Goal: Task Accomplishment & Management: Manage account settings

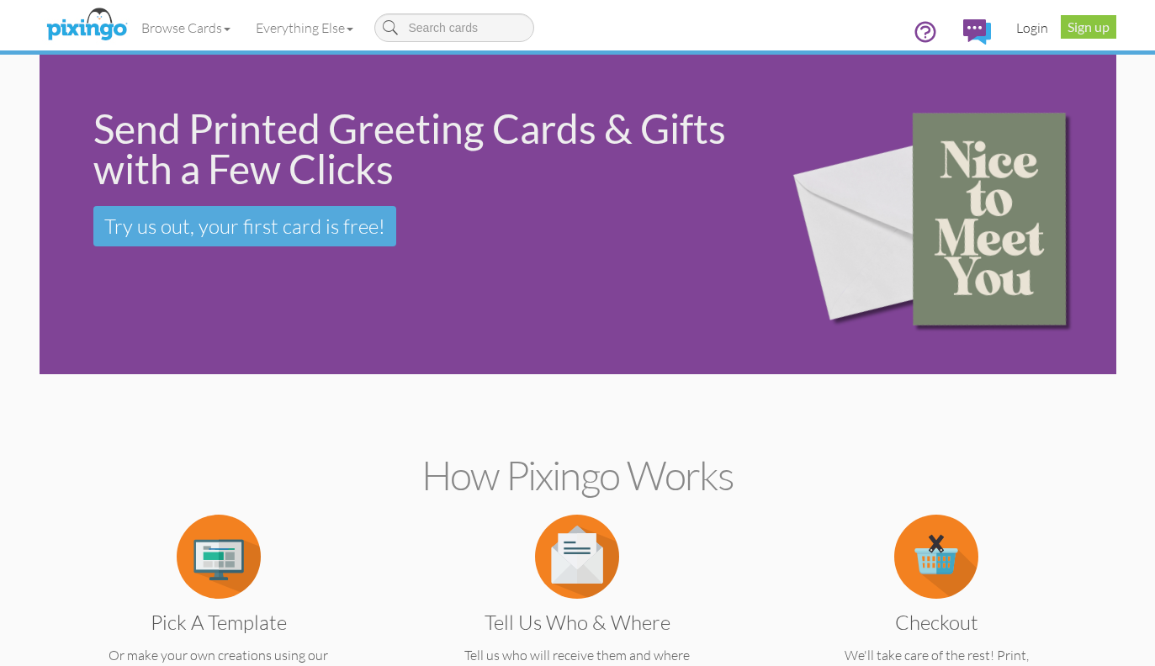
click at [1030, 26] on link "Login" at bounding box center [1031, 28] width 57 height 42
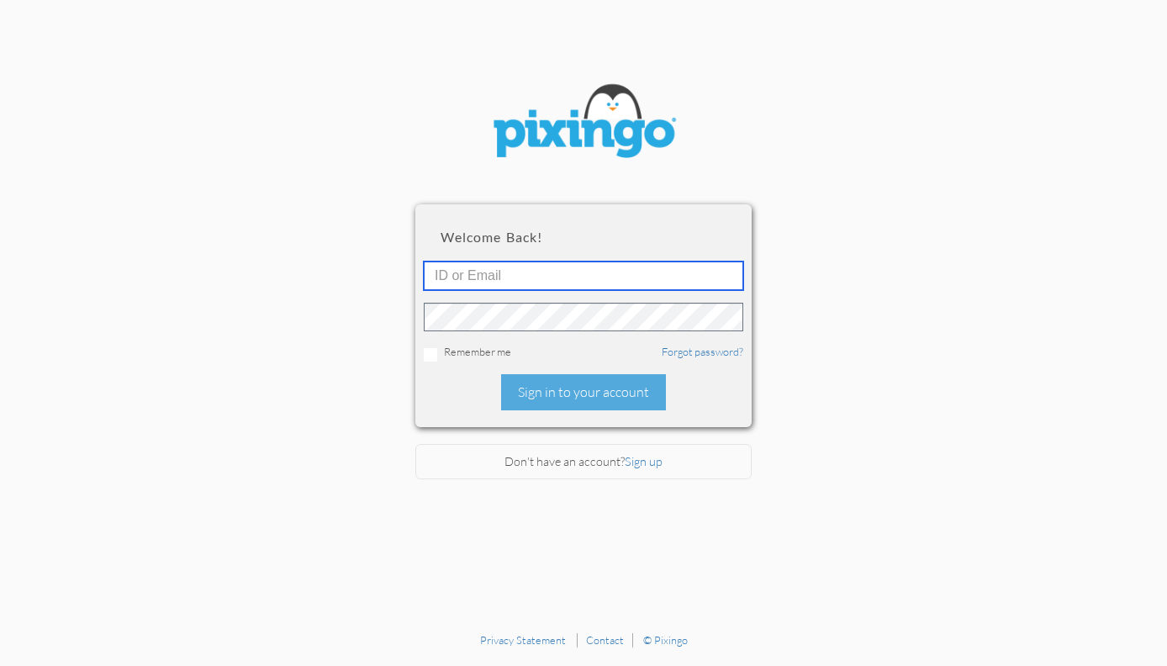
type input "[EMAIL_ADDRESS][DOMAIN_NAME]"
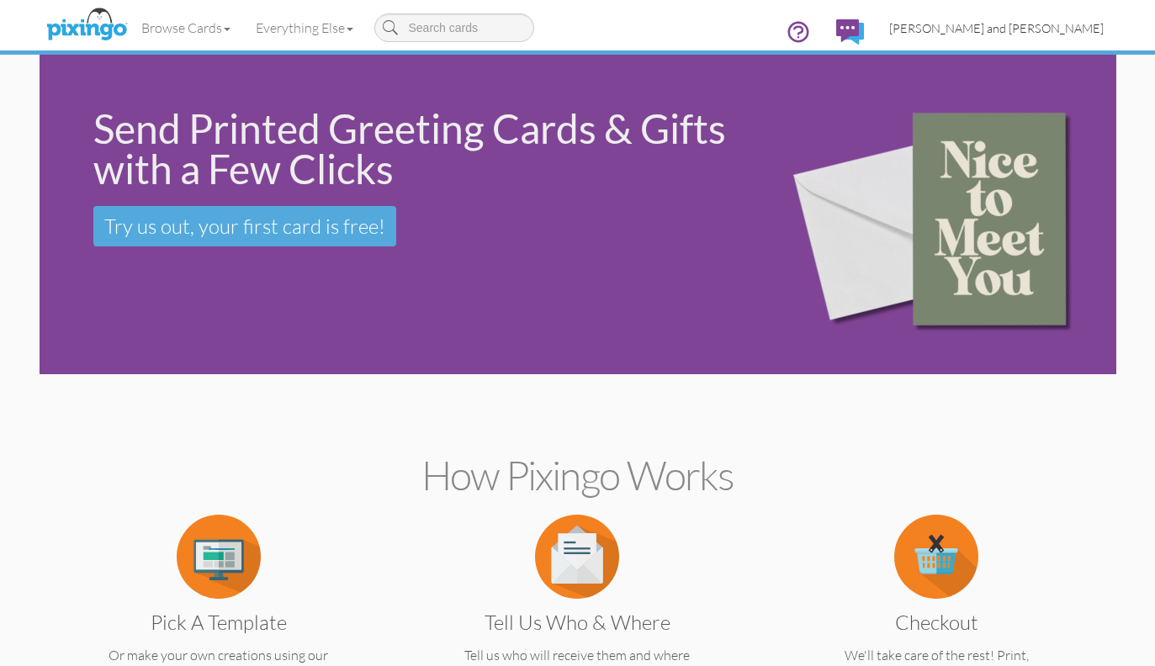
click at [1045, 36] on link "[PERSON_NAME] and [PERSON_NAME]" at bounding box center [996, 28] width 240 height 43
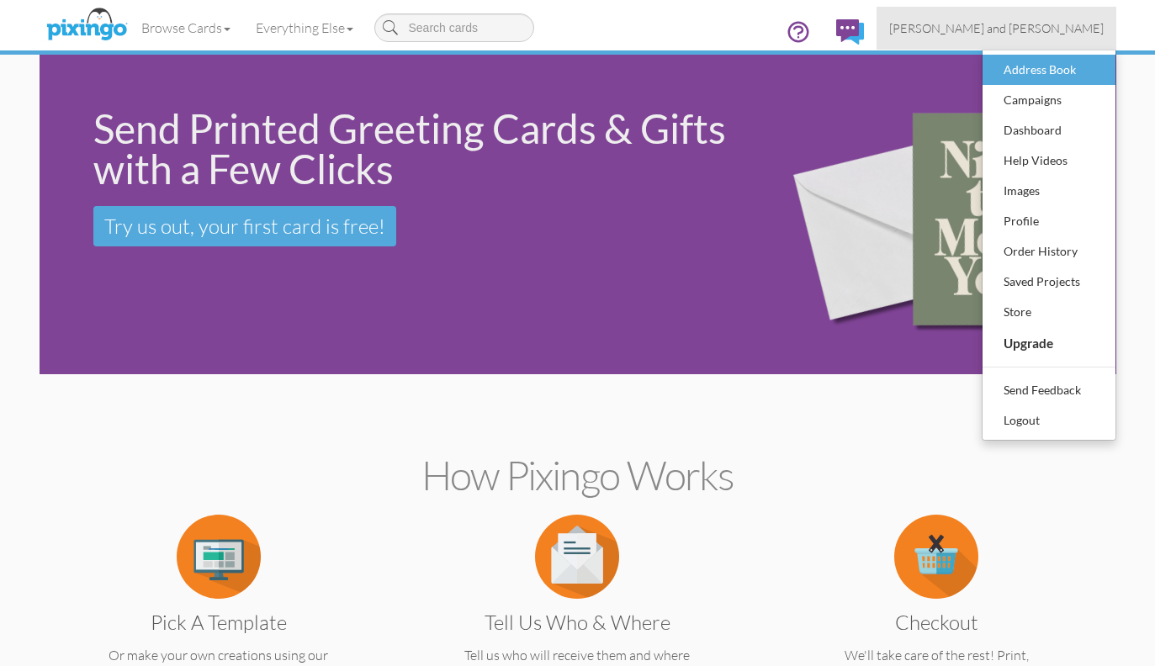
click at [1035, 61] on div "Address Book" at bounding box center [1048, 69] width 99 height 25
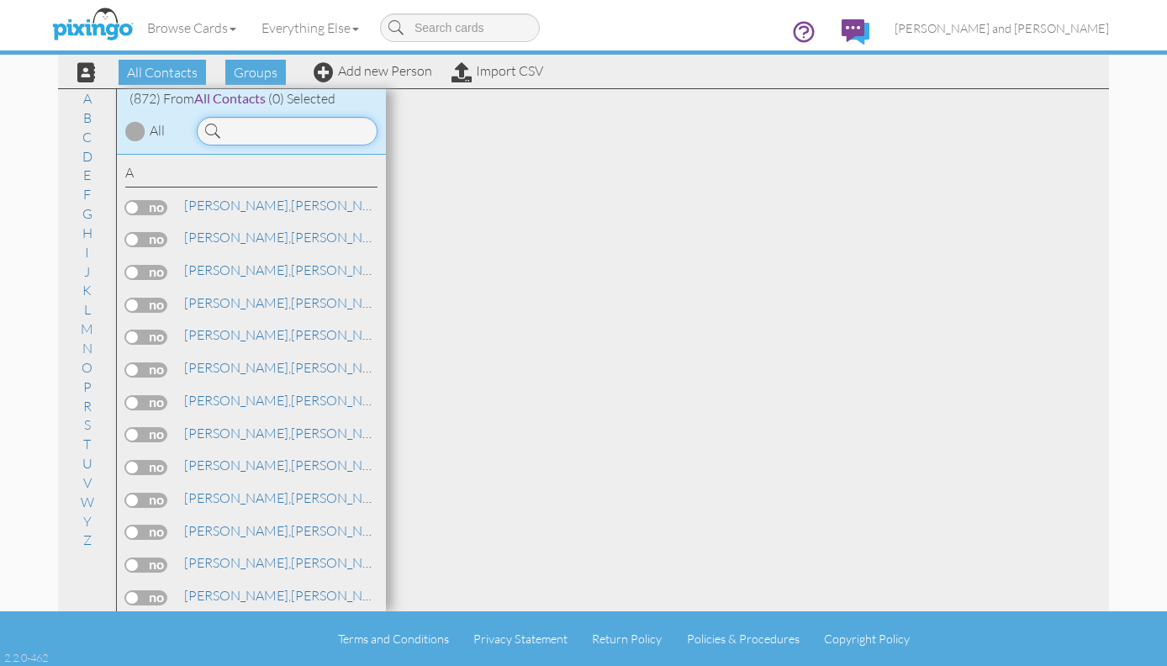
click at [295, 133] on input at bounding box center [287, 131] width 181 height 29
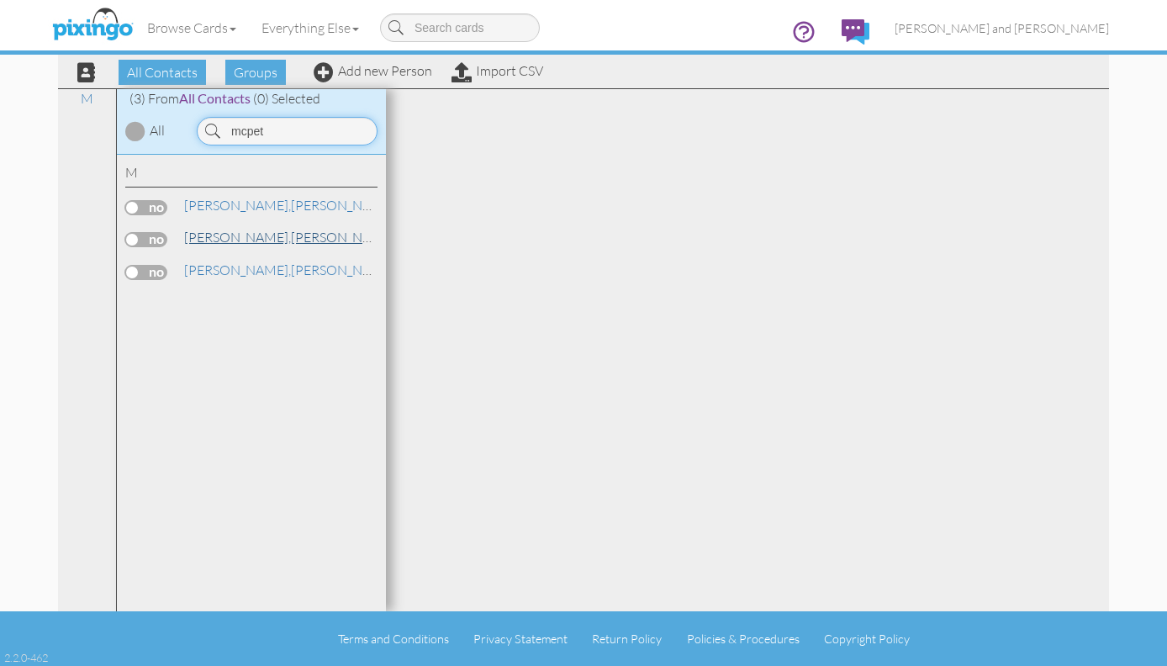
type input "mcpet"
click at [230, 234] on span "[PERSON_NAME]," at bounding box center [237, 237] width 107 height 17
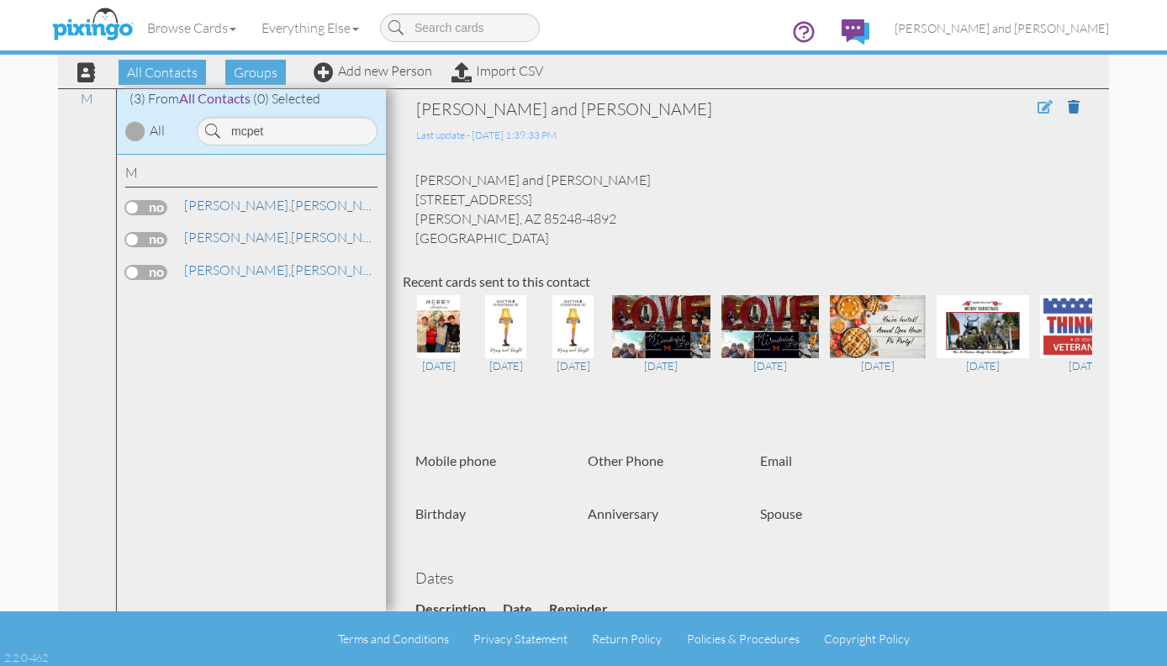
click at [1038, 103] on span at bounding box center [1045, 106] width 15 height 13
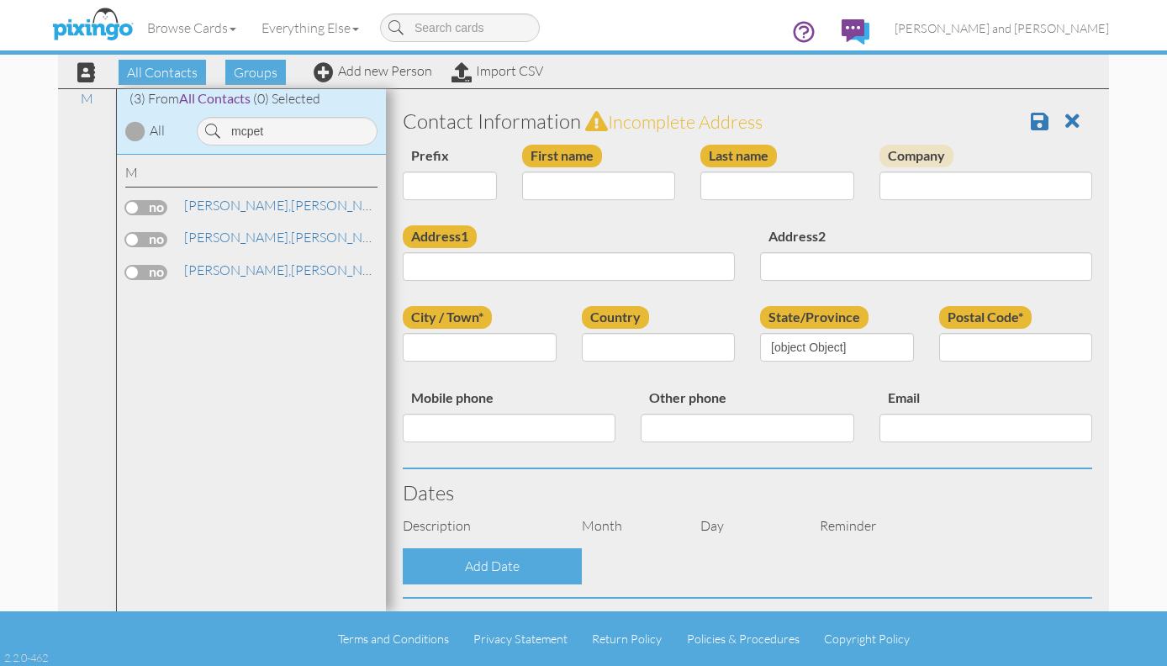
type input "[PERSON_NAME] and [PERSON_NAME]"
type input "[PERSON_NAME]"
type input "[STREET_ADDRESS]"
type input "[PERSON_NAME]"
type input "85248-4892"
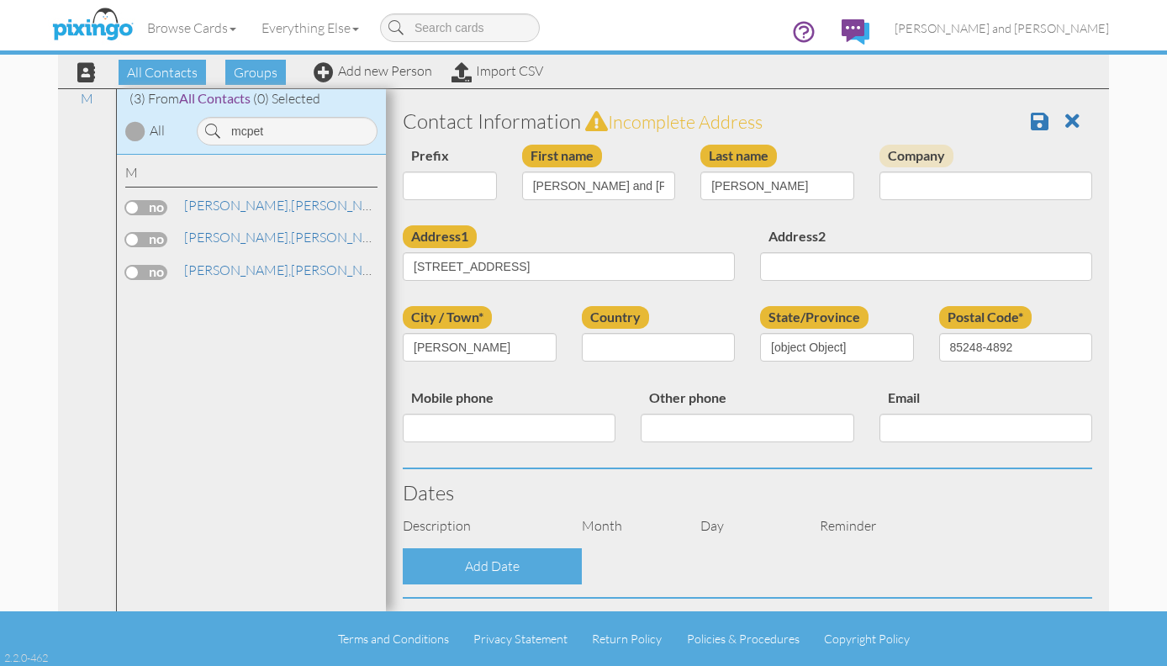
select select "object:3520"
select select "object:3765"
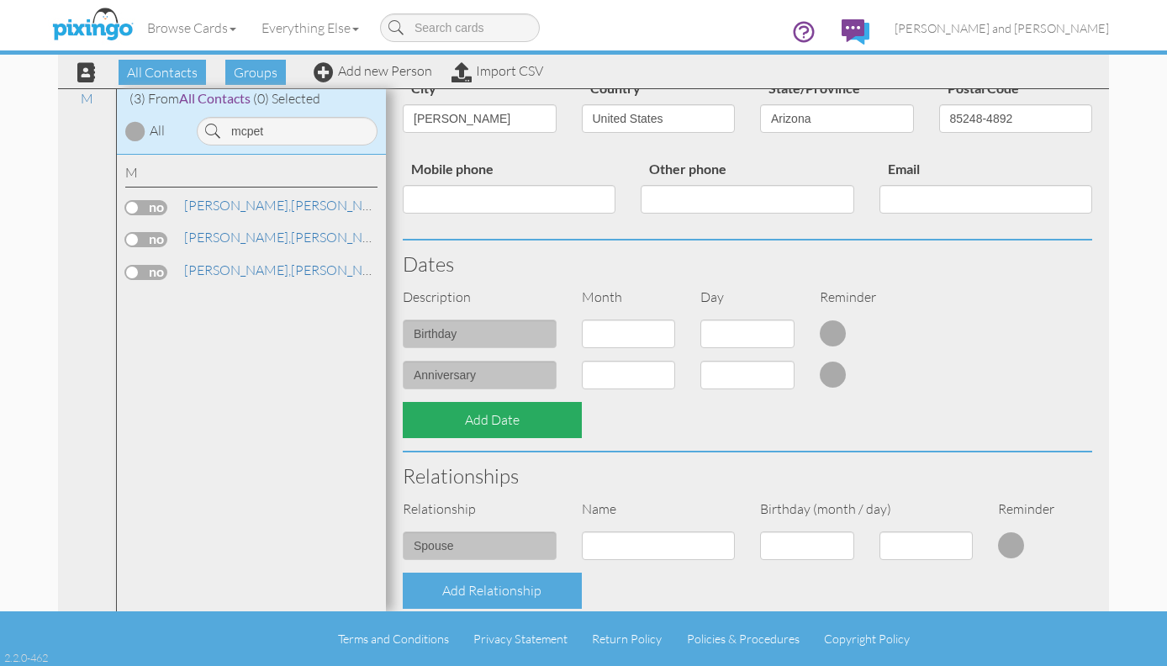
scroll to position [233, 0]
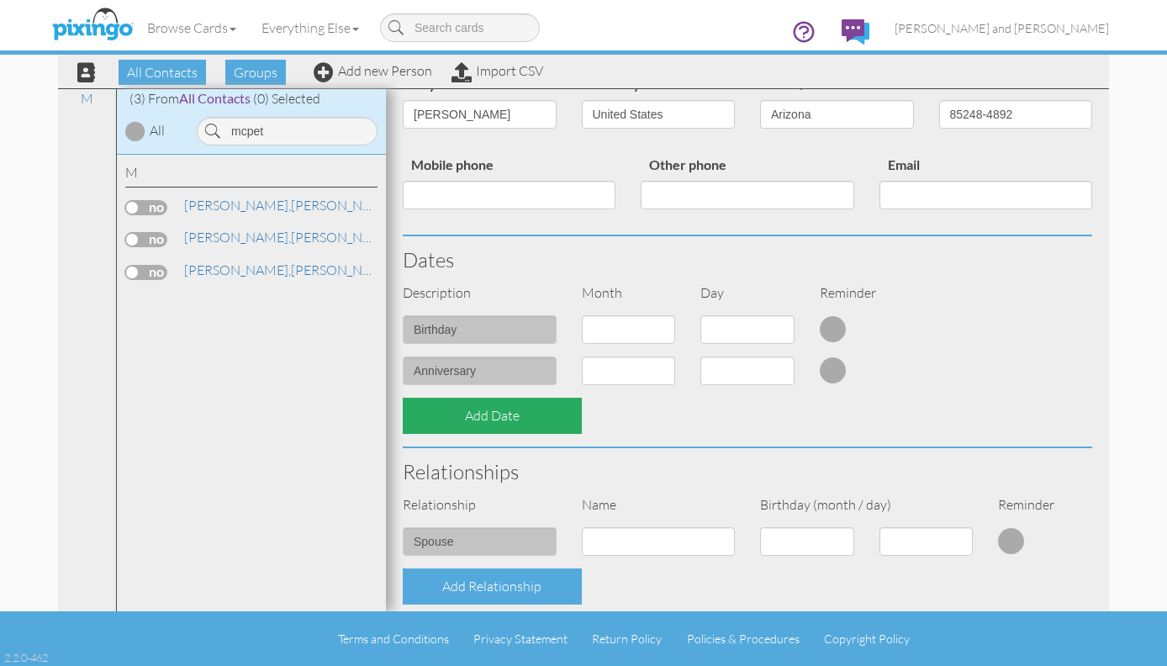
click at [515, 421] on div "Add Date" at bounding box center [492, 416] width 179 height 36
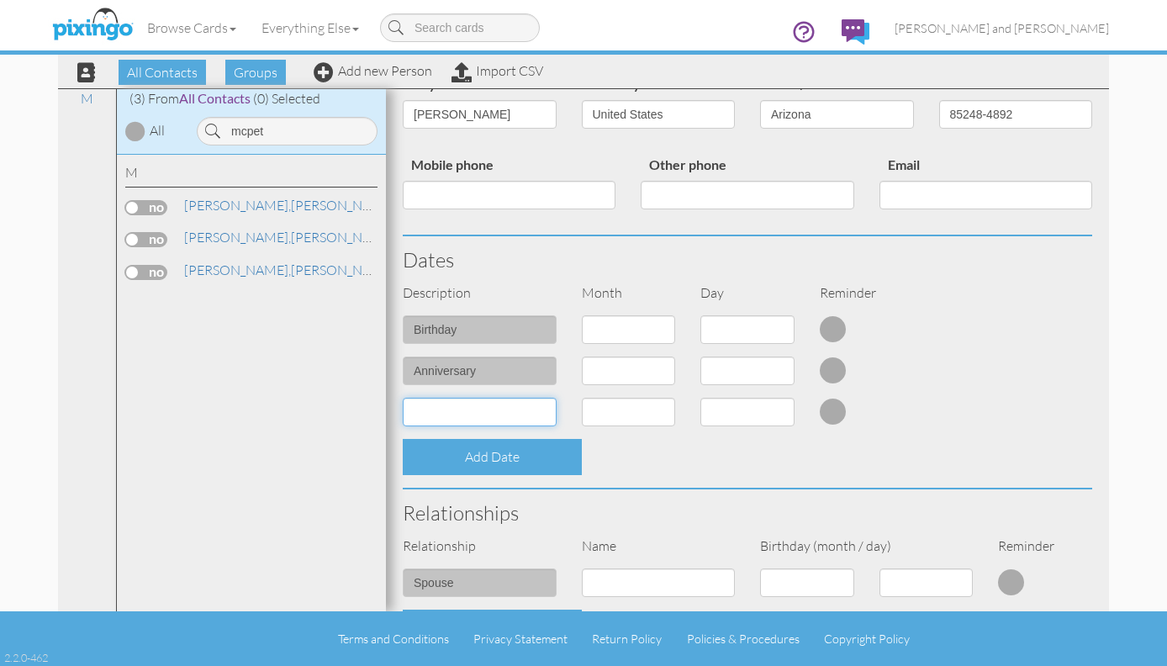
click at [505, 412] on input at bounding box center [480, 412] width 154 height 29
type input "Home Anniversary"
click at [625, 406] on select "1 - [DATE] - [DATE] - [DATE] - [DATE] - [DATE] - [DATE] - [DATE] - [DATE] - [DA…" at bounding box center [629, 412] width 94 height 29
select select "object:3841"
select select "number:1"
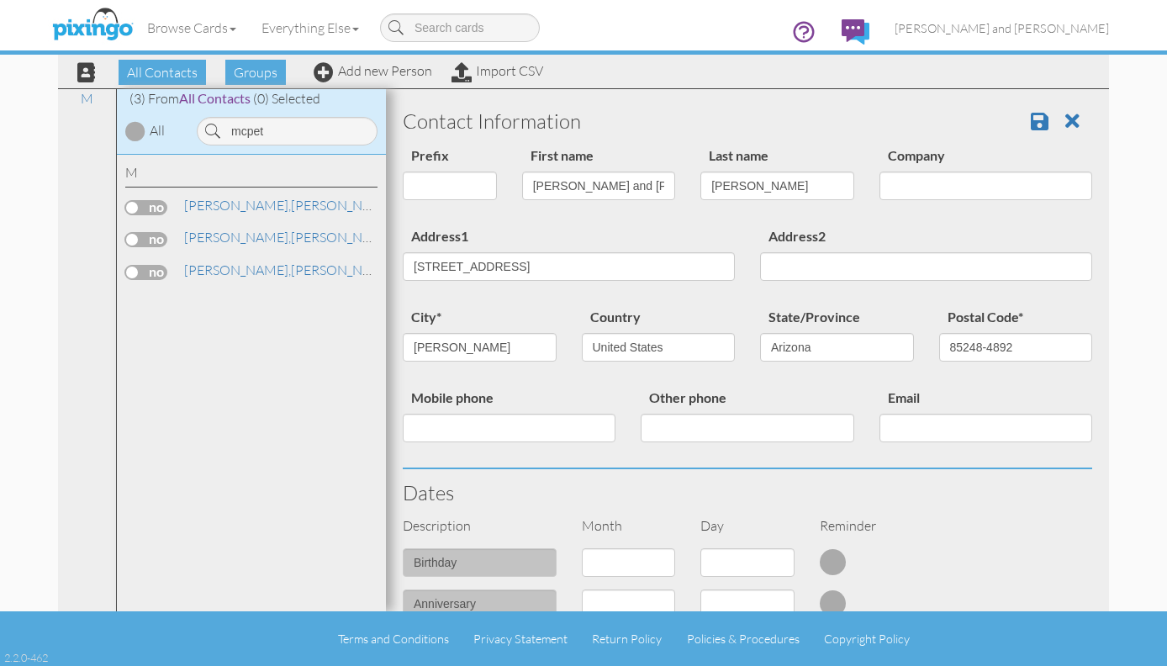
scroll to position [0, 0]
click at [1031, 126] on span at bounding box center [1040, 121] width 18 height 20
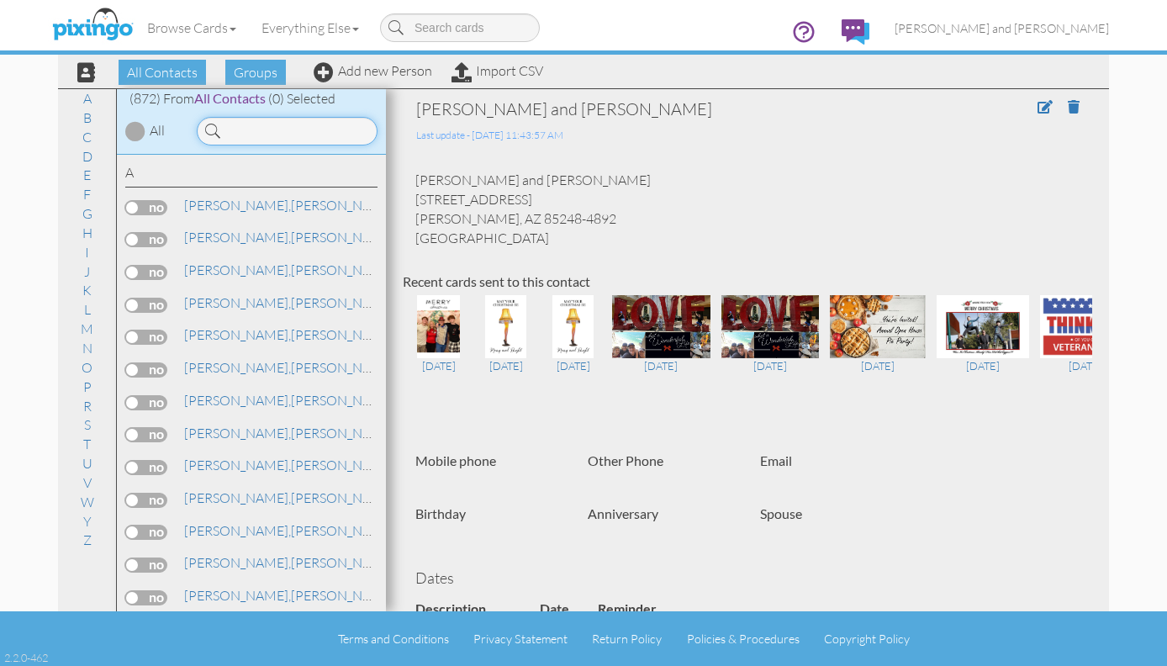
click at [323, 132] on input at bounding box center [287, 131] width 181 height 29
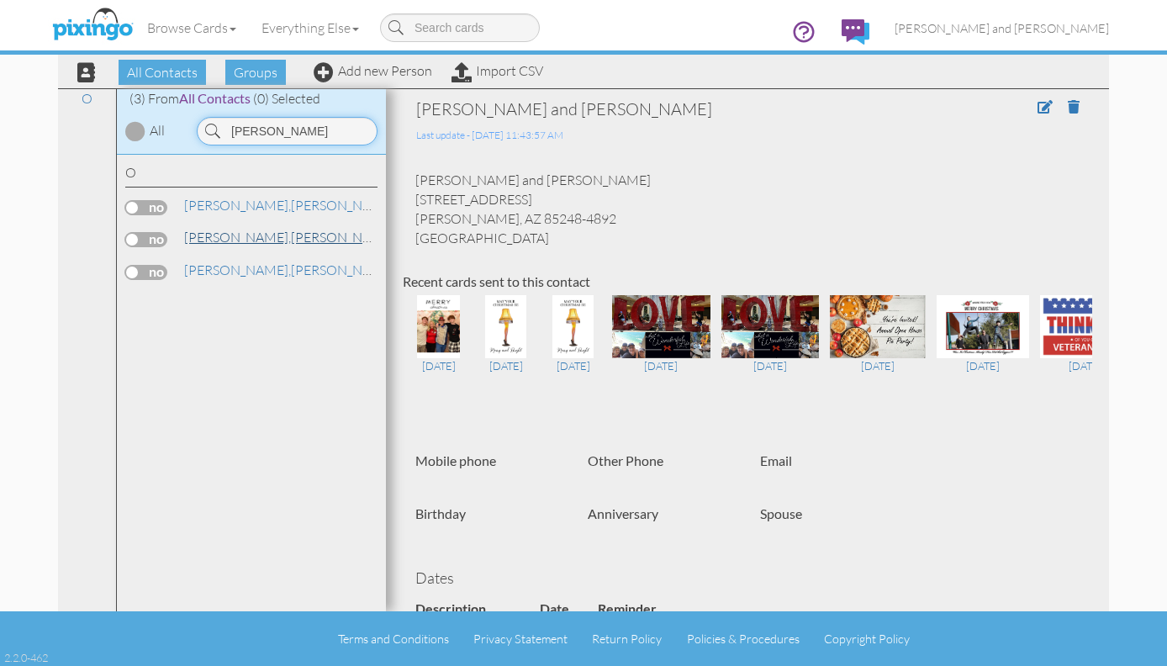
type input "osborne"
click at [266, 236] on link "Osborne, Glenn and Linda" at bounding box center [356, 237] width 347 height 20
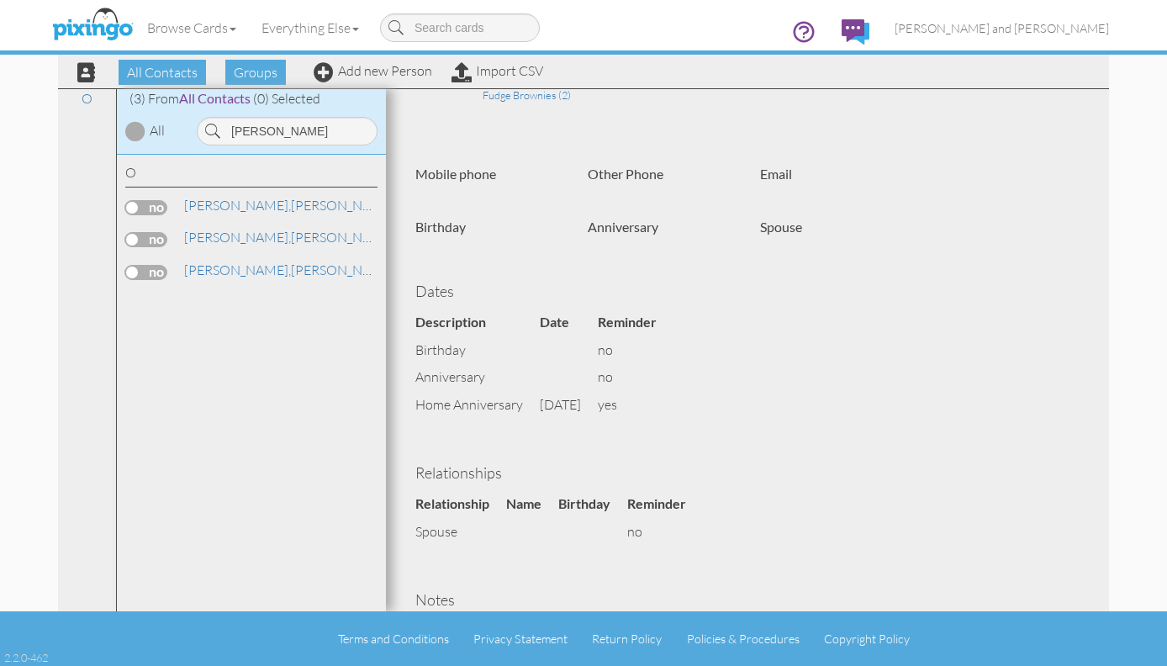
scroll to position [291, 0]
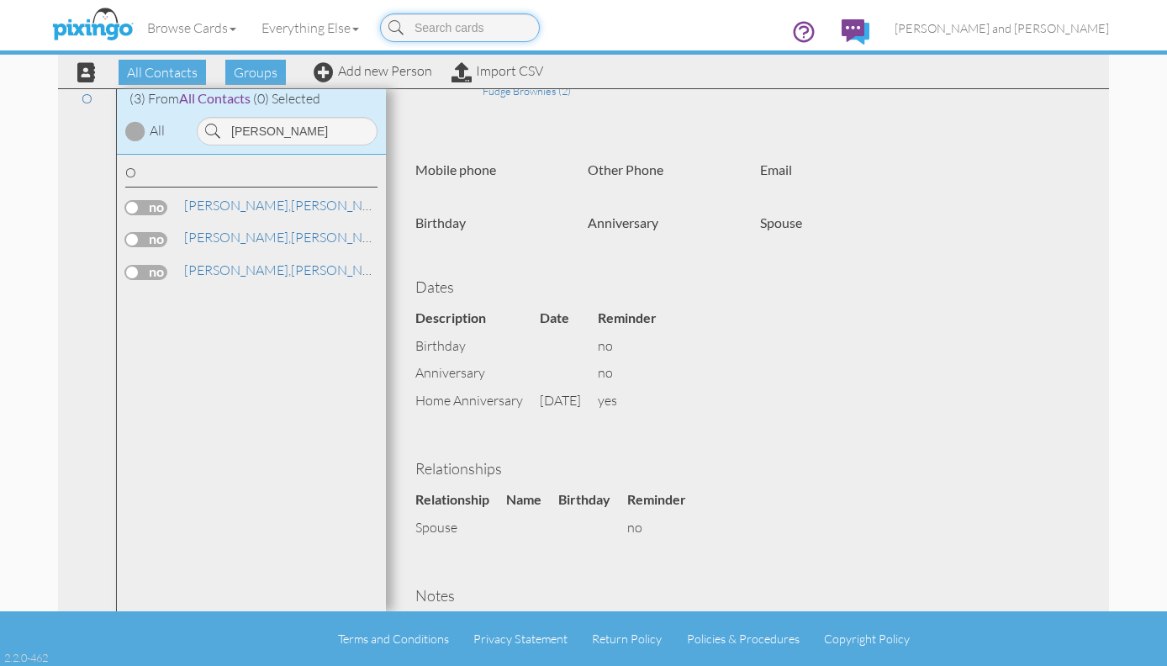
click at [486, 34] on input at bounding box center [460, 27] width 160 height 29
type input "buckles"
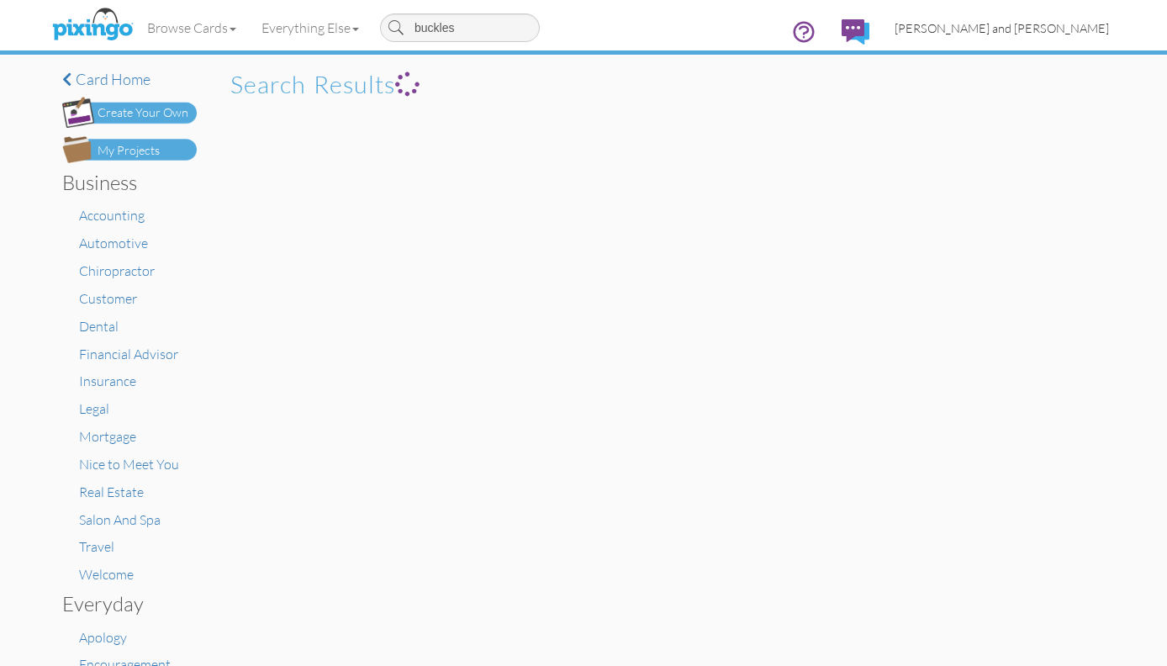
click at [1031, 26] on span "[PERSON_NAME] and [PERSON_NAME]" at bounding box center [1002, 28] width 214 height 14
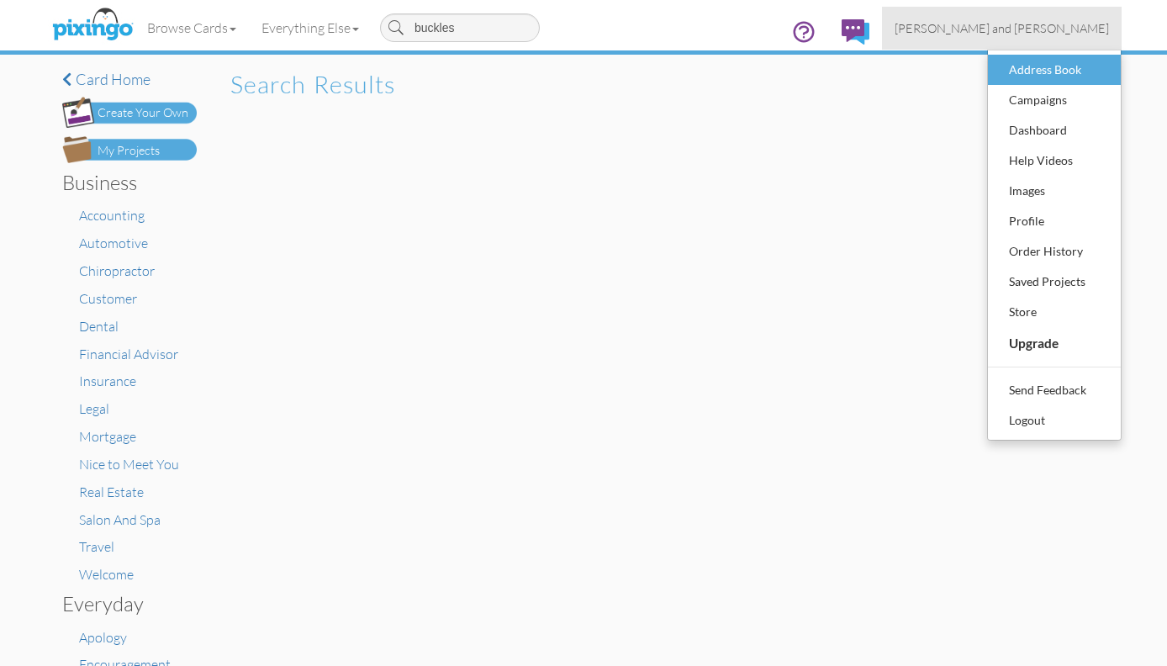
click at [1031, 78] on div "Address Book" at bounding box center [1054, 69] width 99 height 25
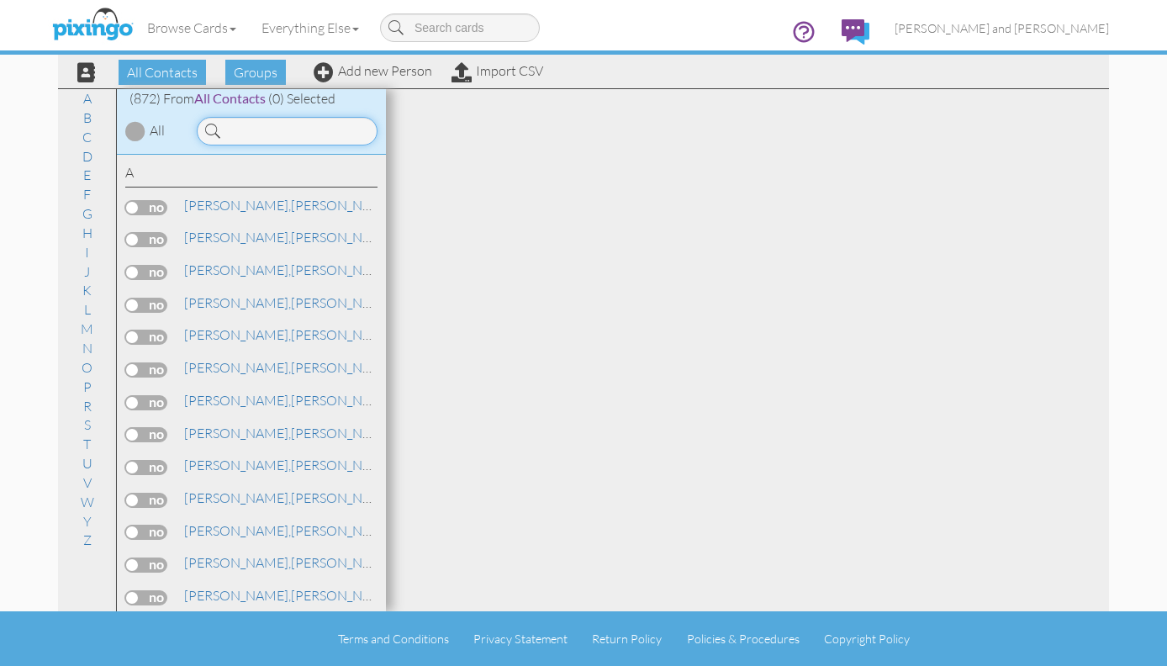
click at [315, 132] on input at bounding box center [287, 131] width 181 height 29
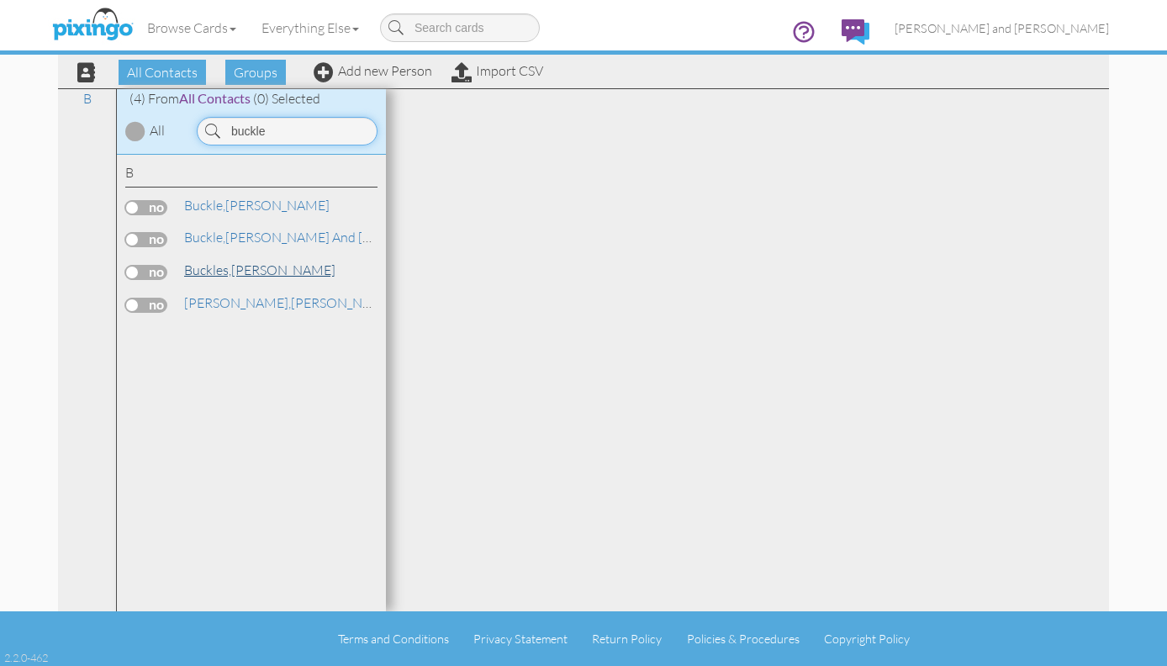
type input "buckle"
click at [231, 267] on span "Buckles," at bounding box center [207, 270] width 47 height 17
click at [250, 262] on link "Buckles, Lynda" at bounding box center [260, 270] width 155 height 20
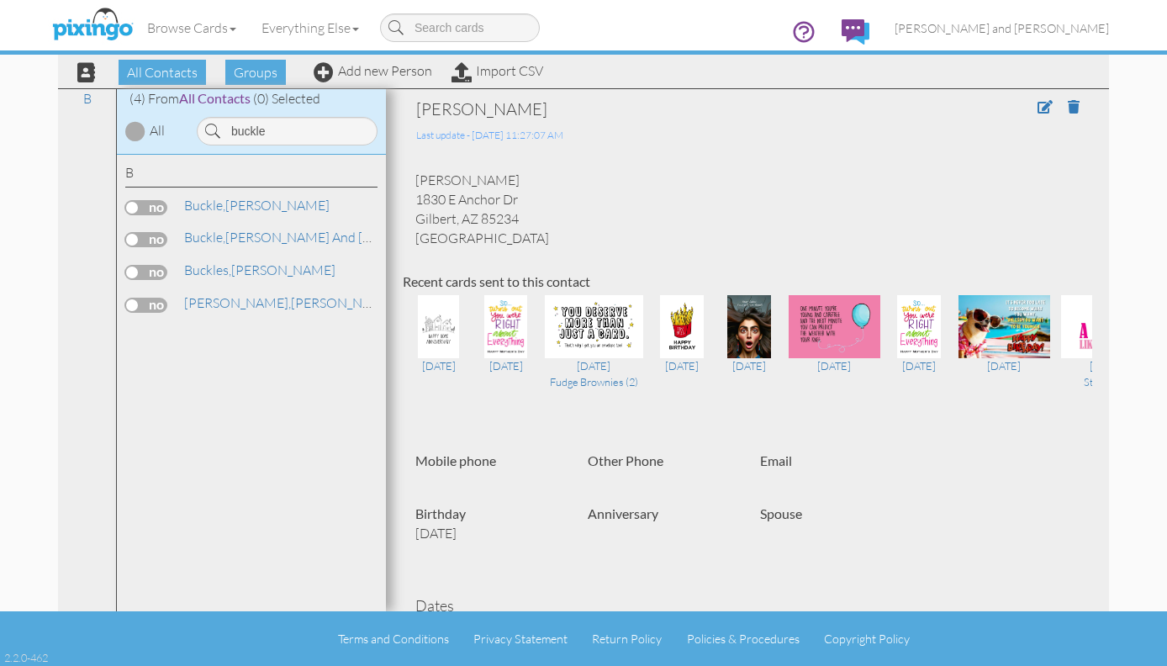
drag, startPoint x: 523, startPoint y: 214, endPoint x: 410, endPoint y: 201, distance: 113.4
click at [410, 201] on div "Lynda Buckles 1830 E Anchor Dr Gilbert, AZ 85234 United States" at bounding box center [748, 209] width 690 height 77
copy div "1830 E Anchor Dr Gilbert, AZ 85234"
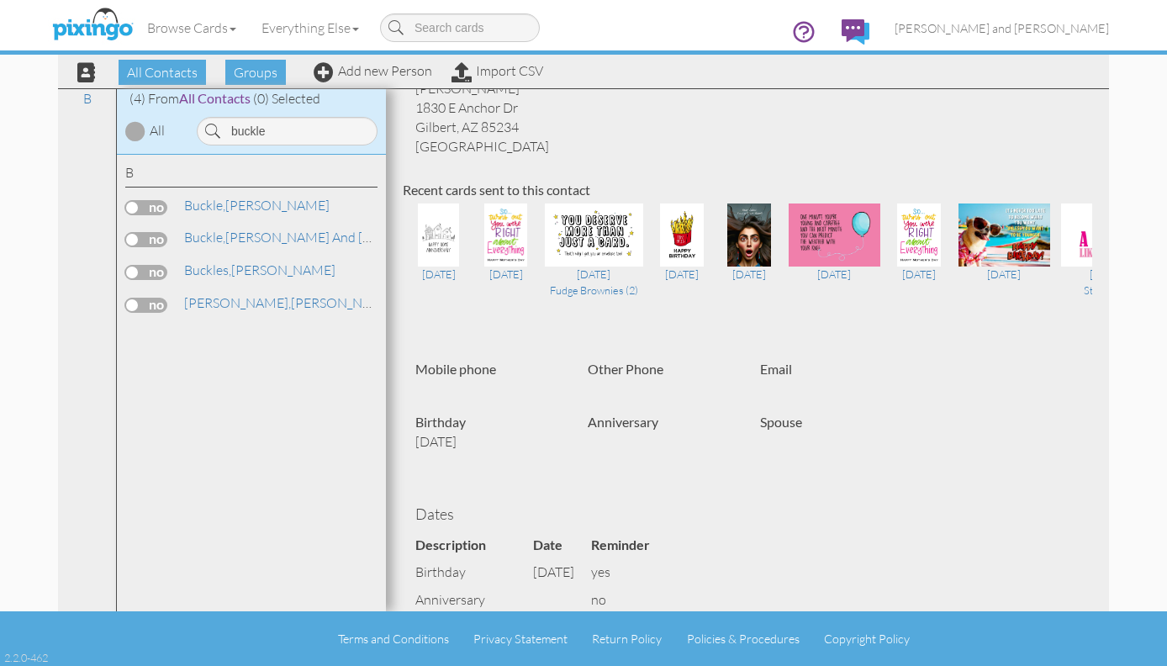
scroll to position [122, 0]
